Goal: Complete application form: Complete application form

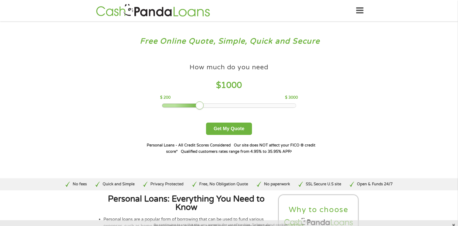
click at [290, 105] on div at bounding box center [229, 106] width 134 height 4
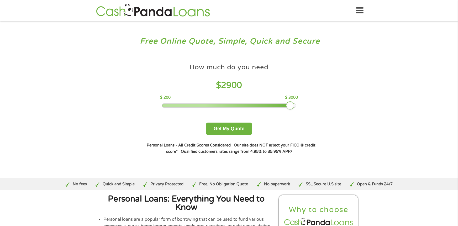
click at [293, 105] on div at bounding box center [290, 105] width 8 height 8
drag, startPoint x: 289, startPoint y: 106, endPoint x: 294, endPoint y: 107, distance: 5.7
click at [294, 107] on div at bounding box center [295, 105] width 8 height 8
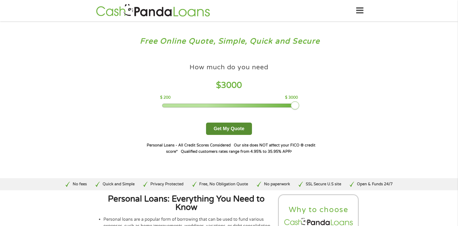
click at [236, 130] on button "Get My Quote" at bounding box center [229, 129] width 46 height 12
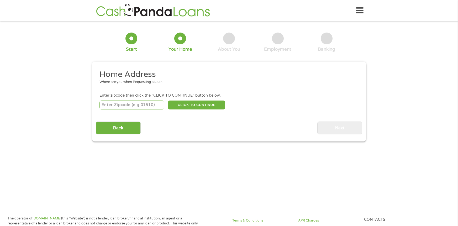
click at [146, 105] on input "number" at bounding box center [131, 104] width 65 height 9
type input "29456"
click at [200, 107] on button "CLICK TO CONTINUE" at bounding box center [196, 104] width 57 height 9
type input "29456"
type input "Ladson"
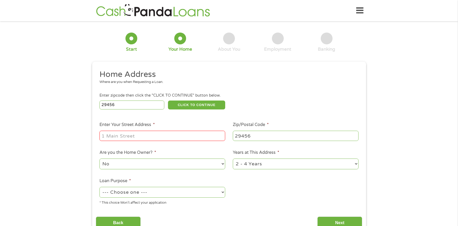
click at [158, 138] on input "Enter Your Street Address *" at bounding box center [162, 136] width 126 height 10
type input "190 Mickler Drive"
click at [145, 161] on select "No Yes" at bounding box center [162, 163] width 126 height 11
select select "yes"
click at [99, 158] on select "No Yes" at bounding box center [162, 163] width 126 height 11
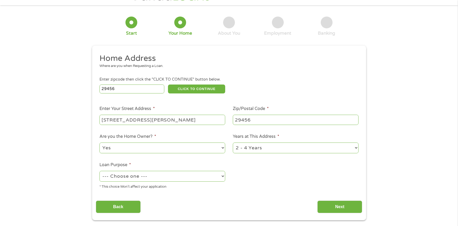
scroll to position [16, 0]
click at [157, 178] on select "--- Choose one --- Pay Bills Debt Consolidation Home Improvement Major Purchase…" at bounding box center [162, 176] width 126 height 11
select select "other"
click at [99, 171] on select "--- Choose one --- Pay Bills Debt Consolidation Home Improvement Major Purchase…" at bounding box center [162, 176] width 126 height 11
click at [334, 146] on select "1 Year or less 1 - 2 Years 2 - 4 Years Over 4 Years" at bounding box center [296, 147] width 126 height 11
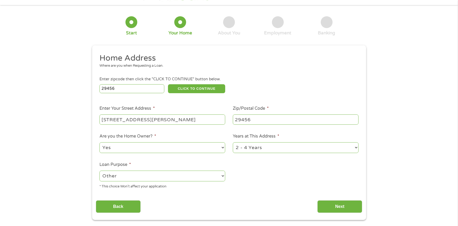
select select "60months"
click at [233, 142] on select "1 Year or less 1 - 2 Years 2 - 4 Years Over 4 Years" at bounding box center [296, 147] width 126 height 11
click at [340, 209] on input "Next" at bounding box center [339, 206] width 45 height 13
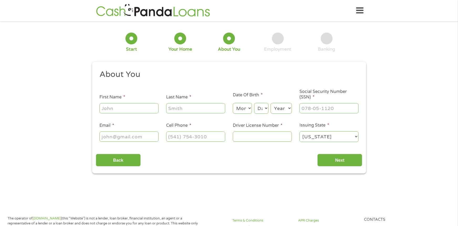
scroll to position [2, 2]
click at [129, 109] on input "First Name *" at bounding box center [128, 108] width 59 height 10
type input "Betty"
type input "Pierson"
type input "debbiebright36@gmail.com"
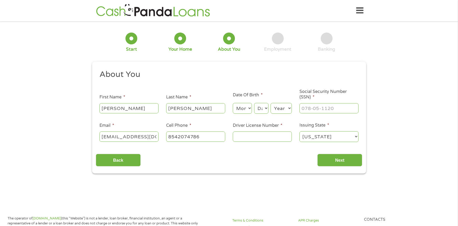
type input "(854) 207-4786"
click at [251, 108] on select "Month 1 2 3 4 5 6 7 8 9 10 11 12" at bounding box center [242, 108] width 19 height 11
select select "11"
click at [233, 103] on select "Month 1 2 3 4 5 6 7 8 9 10 11 12" at bounding box center [242, 108] width 19 height 11
click at [267, 107] on select "Day 1 2 3 4 5 6 7 8 9 10 11 12 13 14 15 16 17 18 19 20 21 22 23 24 25 26 27 28 …" at bounding box center [261, 108] width 14 height 11
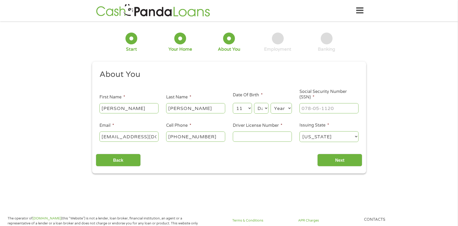
select select "5"
click at [254, 103] on select "Day 1 2 3 4 5 6 7 8 9 10 11 12 13 14 15 16 17 18 19 20 21 22 23 24 25 26 27 28 …" at bounding box center [261, 108] width 14 height 11
click at [276, 113] on select "Year 2007 2006 2005 2004 2003 2002 2001 2000 1999 1998 1997 1996 1995 1994 1993…" at bounding box center [280, 108] width 21 height 11
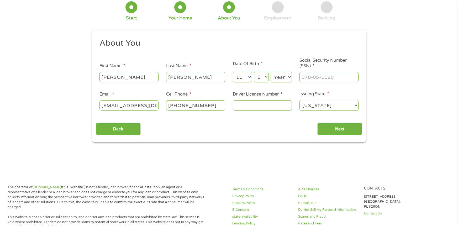
scroll to position [34, 0]
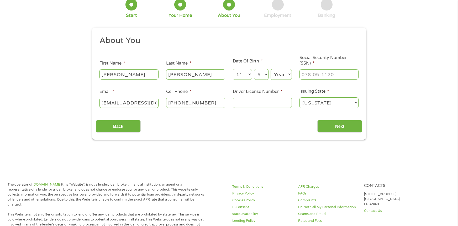
click at [283, 75] on select "Year 2007 2006 2005 2004 2003 2002 2001 2000 1999 1998 1997 1996 1995 1994 1993…" at bounding box center [280, 74] width 21 height 11
select select "1950"
click at [270, 69] on select "Year 2007 2006 2005 2004 2003 2002 2001 2000 1999 1998 1997 1996 1995 1994 1993…" at bounding box center [280, 74] width 21 height 11
click at [313, 77] on input "Social Security Number (SSN) *" at bounding box center [328, 74] width 59 height 10
type input "215-54-2085"
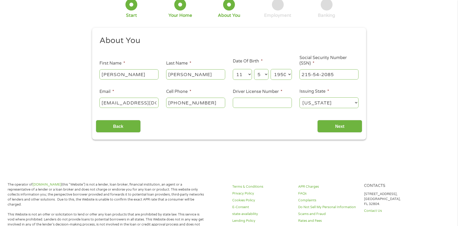
click at [279, 102] on input "Driver License Number *" at bounding box center [262, 103] width 59 height 10
type input "003291020"
click at [341, 128] on input "Next" at bounding box center [339, 126] width 45 height 13
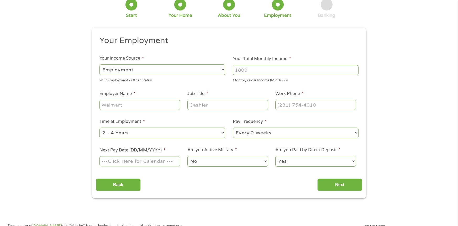
scroll to position [0, 0]
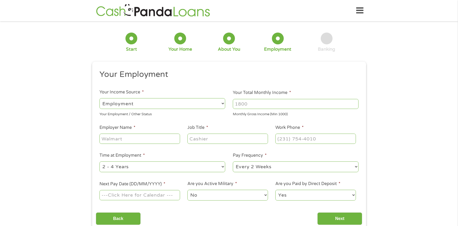
click at [217, 101] on select "--- Choose one --- Employment Self Employed Benefits" at bounding box center [162, 103] width 126 height 11
select select "benefits"
click at [99, 98] on select "--- Choose one --- Employment Self Employed Benefits" at bounding box center [162, 103] width 126 height 11
type input "Other"
type input "(854) 207-4786"
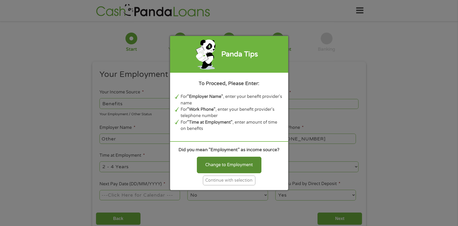
click at [239, 162] on div "Change to Employment" at bounding box center [229, 165] width 65 height 16
select select "fullTime"
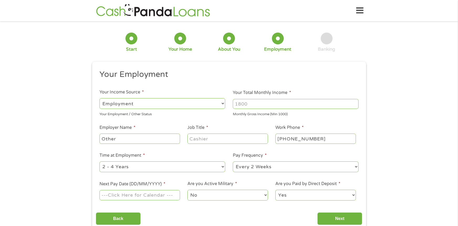
click at [148, 138] on input "Other" at bounding box center [139, 139] width 80 height 10
type input "O"
type input "s"
type input "Social Sercurity"
click at [209, 140] on input "Job Title *" at bounding box center [227, 139] width 80 height 10
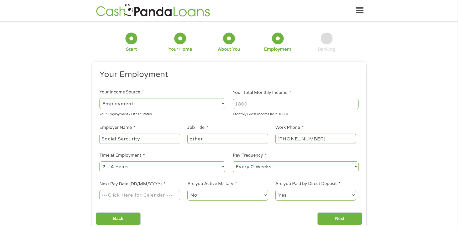
type input "other"
click at [319, 134] on input "(854) 207-4786" at bounding box center [315, 139] width 80 height 10
type input "(800) 772-1213"
click at [347, 167] on select "--- Choose one --- Every 2 Weeks Every Week Monthly Semi-Monthly" at bounding box center [296, 166] width 126 height 11
select select "monthly"
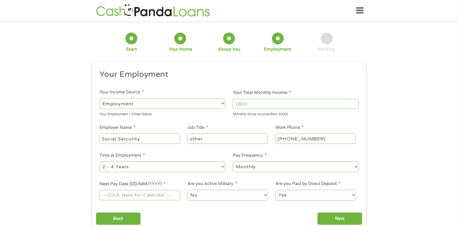
click at [233, 161] on select "--- Choose one --- Every 2 Weeks Every Week Monthly Semi-Monthly" at bounding box center [296, 166] width 126 height 11
click at [260, 104] on input "Your Total Monthly Income *" at bounding box center [296, 104] width 126 height 10
type input "2800.00"
click at [74, 155] on div "1 Start 2 Your Home 3 About You 4 Employment 5 Banking 6 This field is hidden w…" at bounding box center [229, 128] width 458 height 207
click at [218, 169] on select "--- Choose one --- 1 Year or less 1 - 2 Years 2 - 4 Years Over 4 Years" at bounding box center [162, 166] width 126 height 11
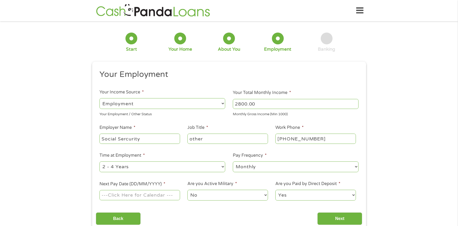
select select "60months"
click at [99, 161] on select "--- Choose one --- 1 Year or less 1 - 2 Years 2 - 4 Years Over 4 Years" at bounding box center [162, 166] width 126 height 11
click at [150, 195] on input "Next Pay Date (DD/MM/YYYY) *" at bounding box center [139, 195] width 80 height 10
type input "20/08/2025"
click at [217, 195] on select "No Yes" at bounding box center [227, 195] width 80 height 11
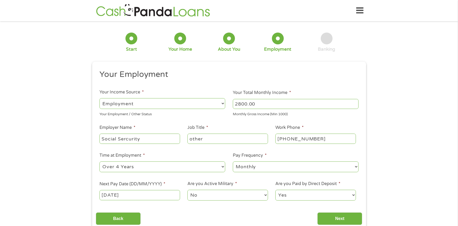
click at [187, 190] on select "No Yes" at bounding box center [227, 195] width 80 height 11
click at [327, 219] on input "Next" at bounding box center [339, 218] width 45 height 13
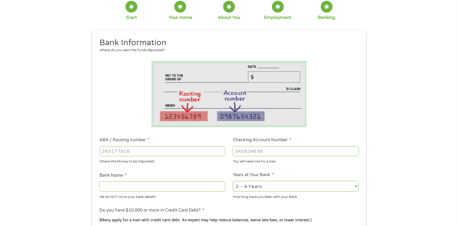
scroll to position [63, 0]
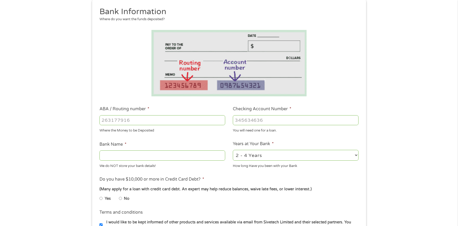
click at [340, 154] on select "2 - 4 Years 6 - 12 Months 1 - 2 Years Over 4 Years" at bounding box center [296, 155] width 126 height 11
select select "60months"
click at [233, 150] on select "2 - 4 Years 6 - 12 Months 1 - 2 Years Over 4 Years" at bounding box center [296, 155] width 126 height 11
click at [163, 158] on input "Bank Name *" at bounding box center [162, 155] width 126 height 10
type input "Truist"
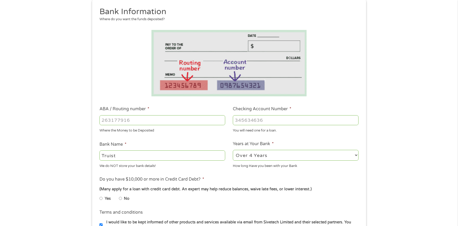
click at [101, 197] on input "Yes" at bounding box center [100, 198] width 3 height 8
radio input "true"
click at [101, 197] on input "Yes" at bounding box center [100, 198] width 3 height 8
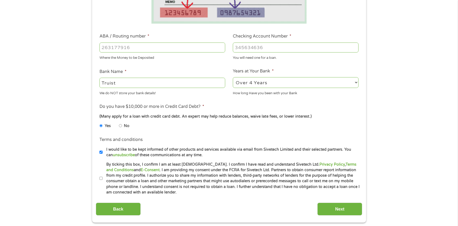
scroll to position [136, 0]
click at [101, 178] on input "By ticking this box, I confirm I am at least 18 years old. I confirm I have rea…" at bounding box center [100, 178] width 3 height 8
checkbox input "true"
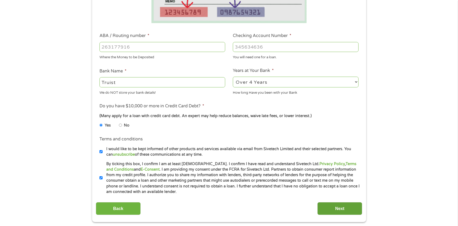
click at [343, 206] on input "Next" at bounding box center [339, 208] width 45 height 13
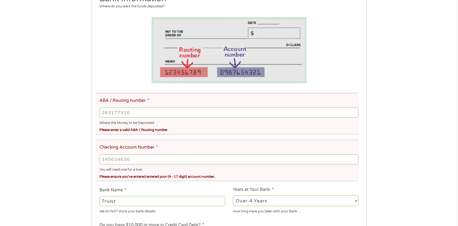
scroll to position [99, 0]
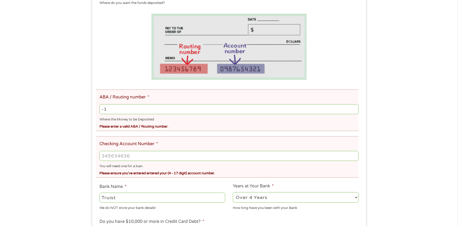
click at [354, 109] on input "-1" at bounding box center [228, 109] width 259 height 10
click at [356, 107] on input "0" at bounding box center [228, 109] width 259 height 10
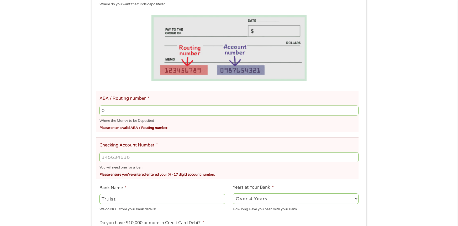
scroll to position [102, 0]
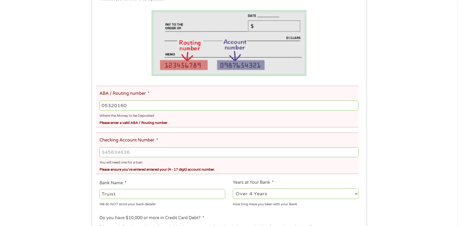
type input "053201607"
type input "BRANCH BANKING TRUST COMPANY"
type input "053201607"
click at [290, 151] on input "Checking Account Number *" at bounding box center [228, 152] width 259 height 10
type input "1410004213588"
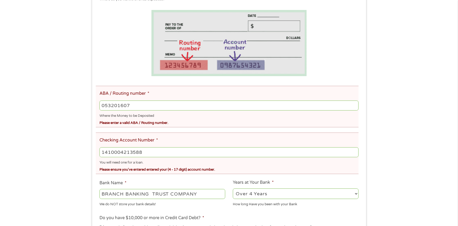
click at [458, 163] on div "There was a problem with your submission. Please review the fields below. 1 Sta…" at bounding box center [229, 128] width 458 height 411
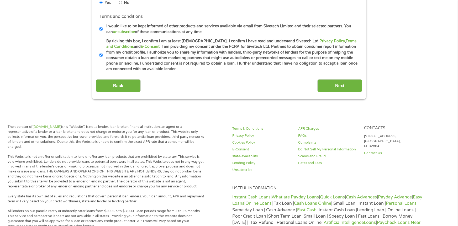
scroll to position [338, 0]
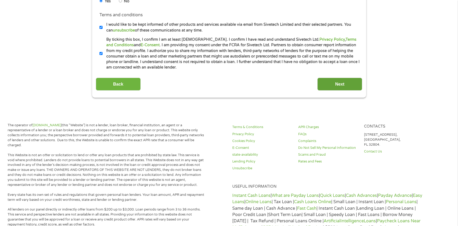
click at [348, 85] on input "Next" at bounding box center [339, 84] width 45 height 13
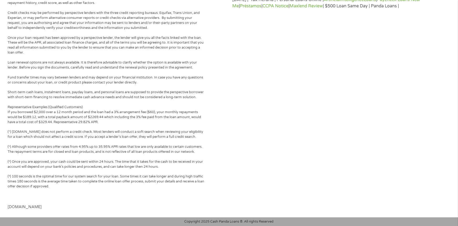
click at [343, 86] on div "Terms & Conditions Privacy Policy Cookies Policy E-Consent state-availability L…" at bounding box center [339, 45] width 221 height 288
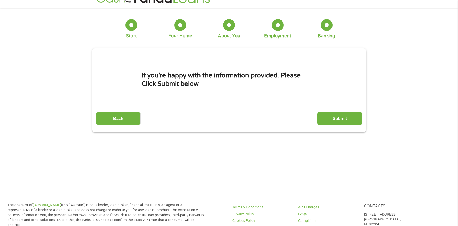
scroll to position [0, 0]
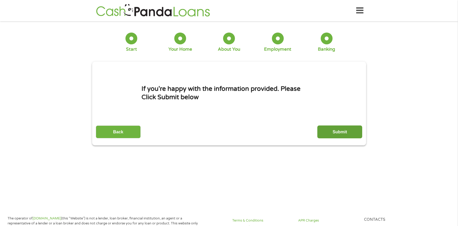
click at [331, 131] on input "Submit" at bounding box center [339, 131] width 45 height 13
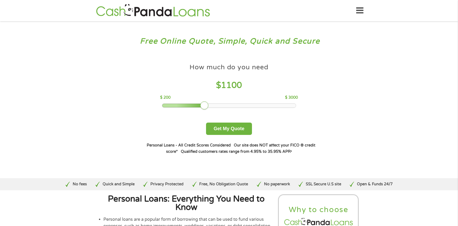
drag, startPoint x: 204, startPoint y: 104, endPoint x: 292, endPoint y: 98, distance: 87.6
click at [292, 98] on div "How much do you need $ 1100 $ 200 $ 3000" at bounding box center [229, 84] width 138 height 47
click at [271, 102] on div "How much do you need $ 1100 $ 200 $ 3000" at bounding box center [229, 84] width 138 height 47
drag, startPoint x: 205, startPoint y: 106, endPoint x: 239, endPoint y: 112, distance: 34.8
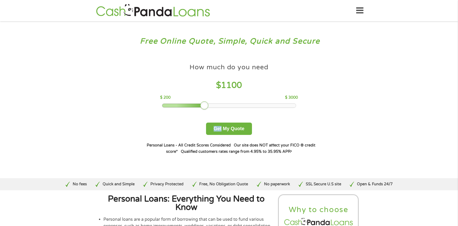
click at [239, 112] on div "How much do you need $ 1100 $ 200 $ 3000 Get My Quote" at bounding box center [229, 98] width 184 height 74
drag, startPoint x: 237, startPoint y: 108, endPoint x: 269, endPoint y: 105, distance: 32.2
click at [269, 105] on div at bounding box center [271, 105] width 8 height 8
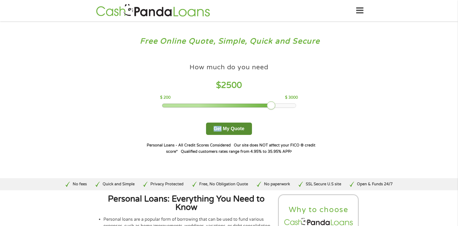
click at [227, 124] on button "Get My Quote" at bounding box center [229, 129] width 46 height 12
click at [226, 129] on button "Get My Quote" at bounding box center [229, 129] width 46 height 12
click at [235, 130] on button "Get My Quote" at bounding box center [229, 129] width 46 height 12
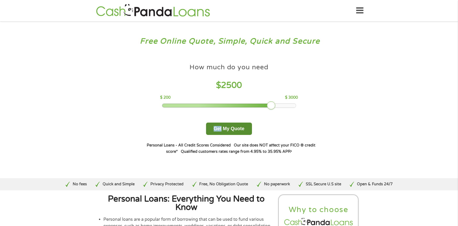
click at [235, 130] on button "Get My Quote" at bounding box center [229, 129] width 46 height 12
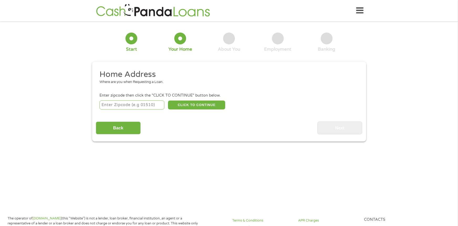
click at [151, 102] on input "number" at bounding box center [131, 104] width 65 height 9
type input "29456"
click at [204, 107] on button "CLICK TO CONTINUE" at bounding box center [196, 104] width 57 height 9
type input "29456"
type input "Ladson"
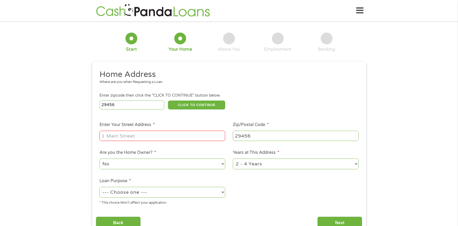
click at [187, 136] on input "Enter Your Street Address *" at bounding box center [162, 136] width 126 height 10
type input "190 Mickler Drive"
click at [336, 219] on input "Next" at bounding box center [339, 222] width 45 height 13
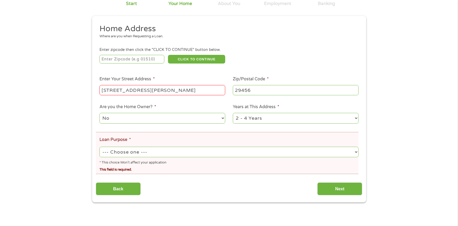
scroll to position [66, 0]
click at [181, 150] on select "--- Choose one --- Pay Bills Debt Consolidation Home Improvement Major Purchase…" at bounding box center [228, 151] width 259 height 11
select select "other"
click at [99, 146] on select "--- Choose one --- Pay Bills Debt Consolidation Home Improvement Major Purchase…" at bounding box center [228, 151] width 259 height 11
click at [335, 184] on input "Next" at bounding box center [339, 188] width 45 height 13
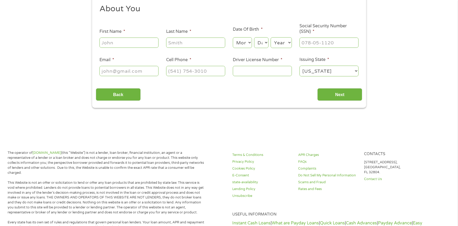
scroll to position [0, 0]
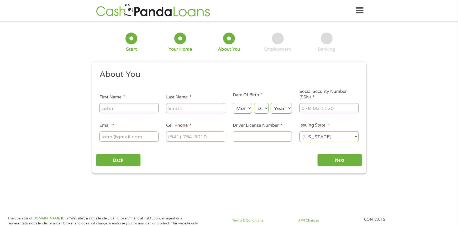
click at [144, 105] on input "First Name *" at bounding box center [128, 108] width 59 height 10
type input "Debbie"
type input "Bright"
type input "debbiebright36@gmail.com"
type input "(843) 751-5058"
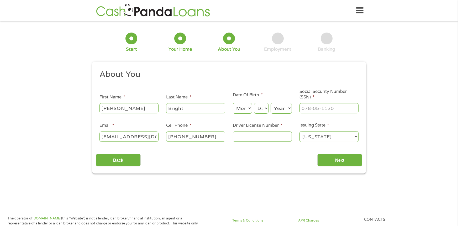
click at [250, 137] on input "Driver License Number *" at bounding box center [262, 136] width 59 height 10
type input "004336950"
click at [321, 111] on input "Social Security Number (SSN) *" at bounding box center [328, 108] width 59 height 10
type input "220-88-0504"
click at [347, 157] on input "Next" at bounding box center [339, 160] width 45 height 13
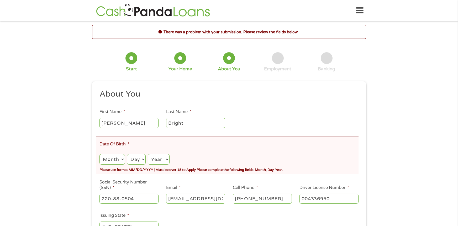
scroll to position [2, 2]
click at [111, 160] on select "Month 1 2 3 4 5 6 7 8 9 10 11 12" at bounding box center [111, 159] width 25 height 11
select select "9"
click at [99, 154] on select "Month 1 2 3 4 5 6 7 8 9 10 11 12" at bounding box center [111, 159] width 25 height 11
click at [134, 157] on select "Day 1 2 3 4 5 6 7 8 9 10 11 12 13 14 15 16 17 18 19 20 21 22 23 24 25 26 27 28 …" at bounding box center [136, 159] width 19 height 11
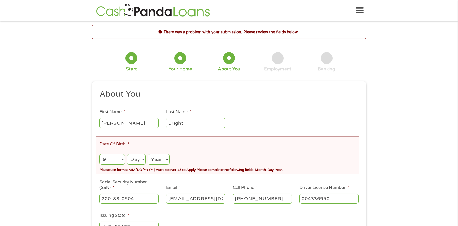
select select "16"
click at [127, 154] on select "Day 1 2 3 4 5 6 7 8 9 10 11 12 13 14 15 16 17 18 19 20 21 22 23 24 25 26 27 28 …" at bounding box center [136, 159] width 19 height 11
click at [162, 161] on select "Year 2007 2006 2005 2004 2003 2002 2001 2000 1999 1998 1997 1996 1995 1994 1993…" at bounding box center [159, 159] width 22 height 11
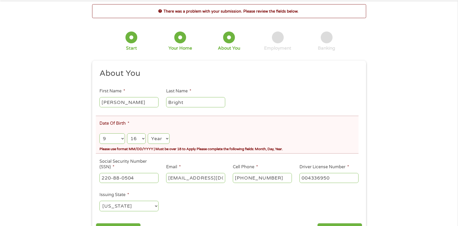
scroll to position [22, 0]
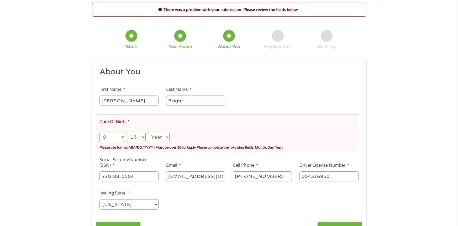
click at [156, 137] on select "Year 2007 2006 2005 2004 2003 2002 2001 2000 1999 1998 1997 1996 1995 1994 1993…" at bounding box center [159, 137] width 22 height 11
select select "1974"
click at [148, 132] on select "Year 2007 2006 2005 2004 2003 2002 2001 2000 1999 1998 1997 1996 1995 1994 1993…" at bounding box center [159, 137] width 22 height 11
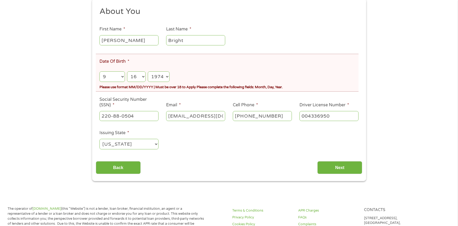
scroll to position [84, 0]
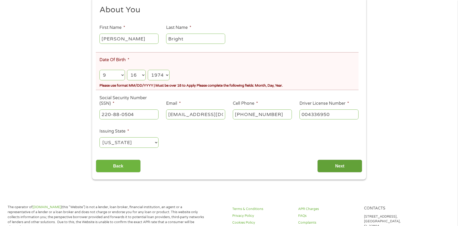
click at [341, 164] on input "Next" at bounding box center [339, 166] width 45 height 13
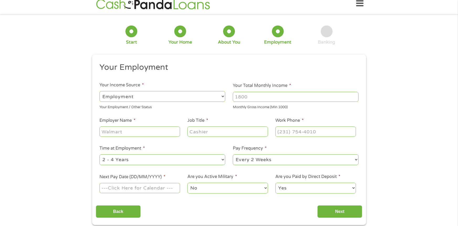
scroll to position [0, 0]
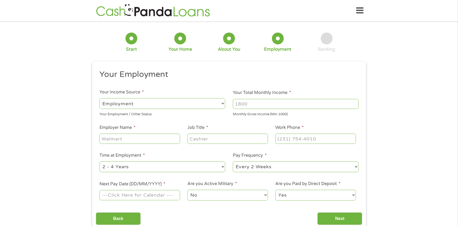
click at [221, 102] on select "--- Choose one --- Employment Self Employed Benefits" at bounding box center [162, 103] width 126 height 11
click at [99, 98] on select "--- Choose one --- Employment Self Employed Benefits" at bounding box center [162, 103] width 126 height 11
click at [168, 106] on select "--- Choose one --- Employment Self Employed Benefits" at bounding box center [162, 103] width 126 height 11
click at [169, 103] on select "--- Choose one --- Employment Self Employed Benefits" at bounding box center [162, 103] width 126 height 11
click at [154, 140] on input "Employer Name *" at bounding box center [139, 139] width 80 height 10
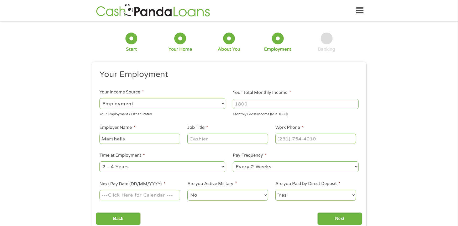
type input "Marshalls"
click at [222, 140] on input "Job Title *" at bounding box center [227, 139] width 80 height 10
type input "Receiving Clerk"
click at [285, 137] on input "Work Phone *" at bounding box center [315, 139] width 80 height 10
type input "(843) 832-0479"
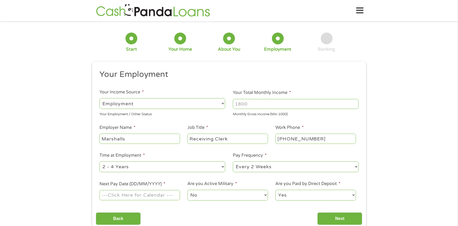
click at [343, 129] on li "Work Phone * (843) 832-0479" at bounding box center [316, 134] width 88 height 20
click at [320, 106] on input "Your Total Monthly Income *" at bounding box center [296, 104] width 126 height 10
type input "1316.00"
click at [155, 165] on select "--- Choose one --- 1 Year or less 1 - 2 Years 2 - 4 Years Over 4 Years" at bounding box center [162, 166] width 126 height 11
select select "24months"
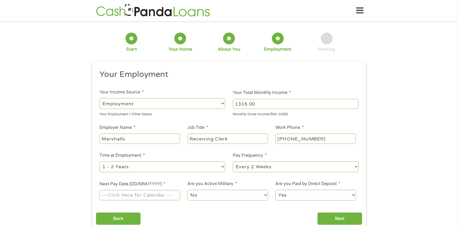
click at [99, 161] on select "--- Choose one --- 1 Year or less 1 - 2 Years 2 - 4 Years Over 4 Years" at bounding box center [162, 166] width 126 height 11
click at [272, 166] on select "--- Choose one --- Every 2 Weeks Every Week Monthly Semi-Monthly" at bounding box center [296, 166] width 126 height 11
select select "weekly"
click at [233, 161] on select "--- Choose one --- Every 2 Weeks Every Week Monthly Semi-Monthly" at bounding box center [296, 166] width 126 height 11
click at [160, 198] on input "Next Pay Date (DD/MM/YYYY) *" at bounding box center [139, 195] width 80 height 10
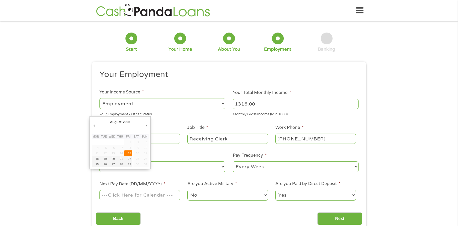
type input "15/08/2025"
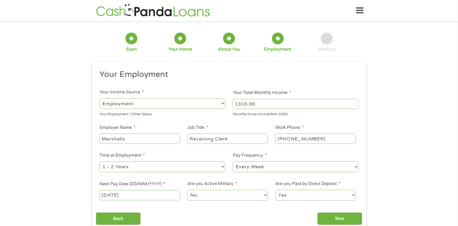
click at [232, 193] on select "No Yes" at bounding box center [227, 195] width 80 height 11
click at [296, 193] on select "Yes No" at bounding box center [315, 195] width 80 height 11
click at [275, 190] on select "Yes No" at bounding box center [315, 195] width 80 height 11
click at [332, 218] on input "Next" at bounding box center [339, 218] width 45 height 13
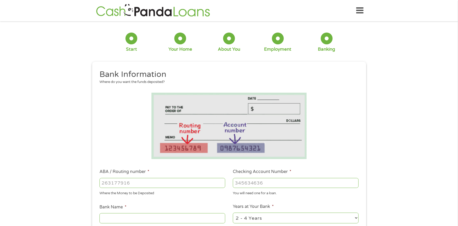
scroll to position [2, 2]
click at [173, 216] on input "Bank Name *" at bounding box center [162, 218] width 126 height 10
type input "Truist"
click at [277, 220] on select "2 - 4 Years 6 - 12 Months 1 - 2 Years Over 4 Years" at bounding box center [296, 218] width 126 height 11
select select "60months"
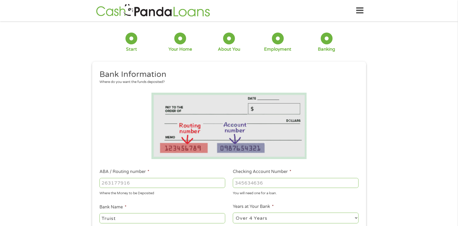
click at [233, 213] on select "2 - 4 Years 6 - 12 Months 1 - 2 Years Over 4 Years" at bounding box center [296, 218] width 126 height 11
click at [205, 186] on input "ABA / Routing number *" at bounding box center [162, 183] width 126 height 10
type input "1000230846046"
click at [250, 185] on input "Checking Account Number *" at bounding box center [296, 183] width 126 height 10
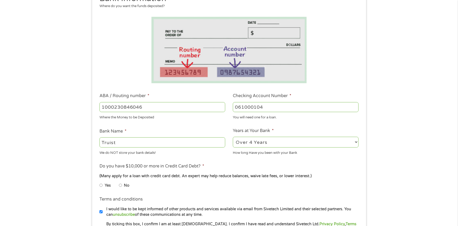
scroll to position [76, 0]
type input "061000104"
click at [120, 186] on input "No" at bounding box center [120, 185] width 3 height 8
radio input "true"
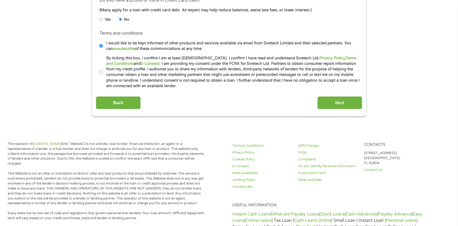
scroll to position [251, 0]
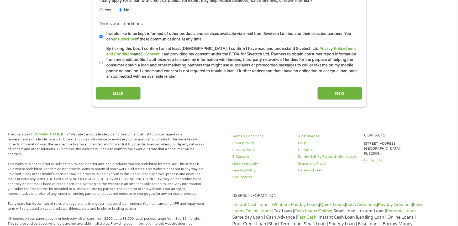
click at [102, 63] on input "By ticking this box, I confirm I am at least 18 years old. I confirm I have rea…" at bounding box center [100, 63] width 3 height 8
checkbox input "true"
click at [333, 91] on input "Next" at bounding box center [339, 93] width 45 height 13
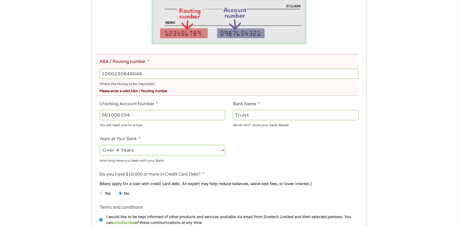
scroll to position [132, 0]
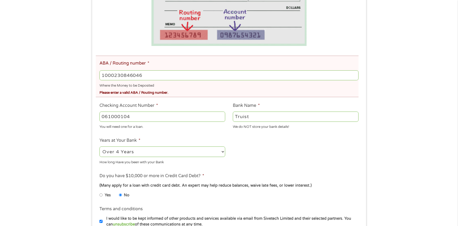
click at [170, 73] on input "1000230846046" at bounding box center [228, 75] width 259 height 10
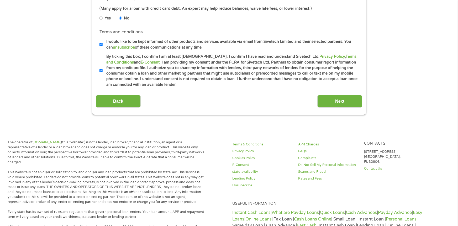
scroll to position [311, 0]
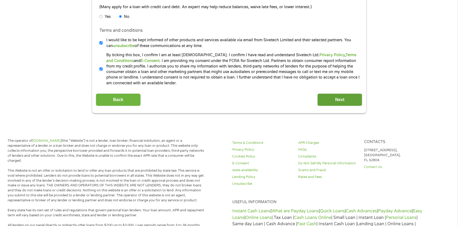
type input "1000230843046"
click at [328, 98] on input "Next" at bounding box center [339, 99] width 45 height 13
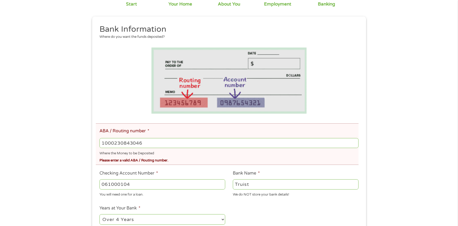
scroll to position [66, 0]
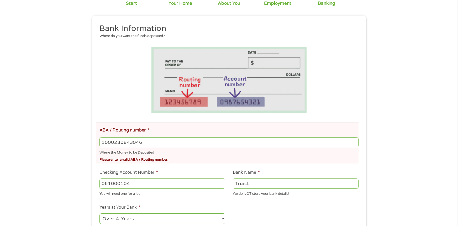
click at [139, 183] on input "061000104" at bounding box center [162, 183] width 126 height 10
click at [155, 139] on input "1000230843046" at bounding box center [228, 142] width 259 height 10
type input "1"
type input "061000104"
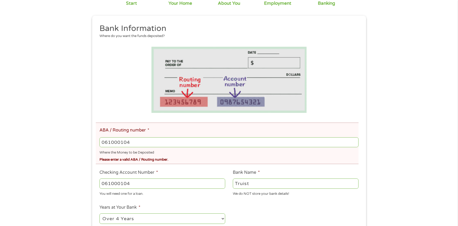
type input "SUNTRUST"
type input "061000104"
click at [136, 183] on input "061000104" at bounding box center [162, 183] width 126 height 10
type input "0"
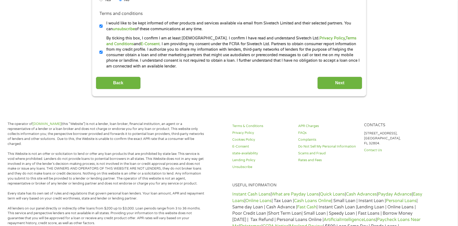
scroll to position [333, 0]
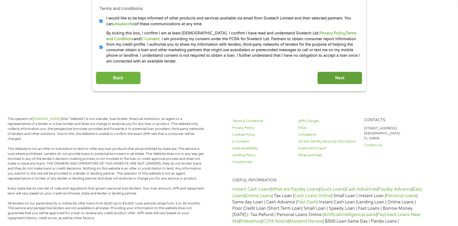
type input "1000230843046"
click at [341, 83] on input "Next" at bounding box center [339, 78] width 45 height 13
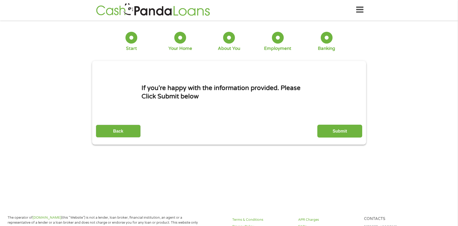
scroll to position [0, 0]
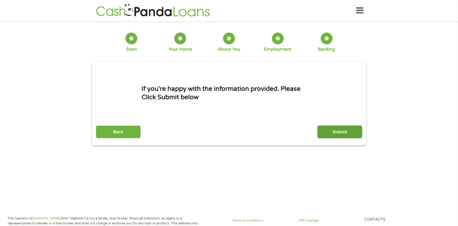
click at [338, 129] on input "Submit" at bounding box center [339, 131] width 45 height 13
